Goal: Check status: Check status

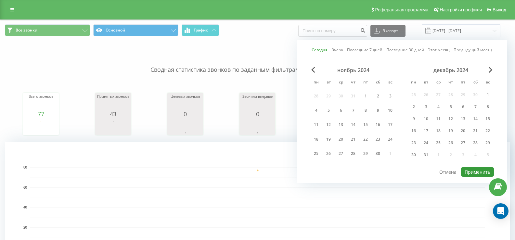
click at [469, 174] on button "Применить" at bounding box center [477, 171] width 33 height 9
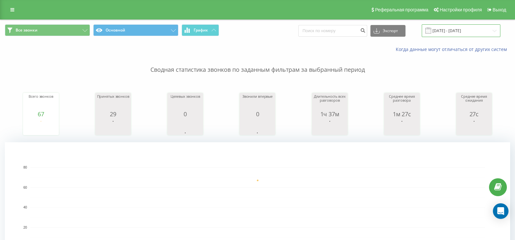
click at [443, 30] on input "[DATE] - [DATE]" at bounding box center [461, 30] width 79 height 13
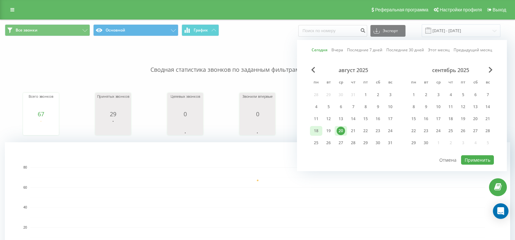
click at [317, 131] on div "18" at bounding box center [316, 131] width 8 height 8
click at [340, 129] on div "20" at bounding box center [341, 131] width 8 height 8
click at [486, 164] on button "Применить" at bounding box center [477, 159] width 33 height 9
type input "[DATE] - [DATE]"
